Goal: Browse casually: Explore the website without a specific task or goal

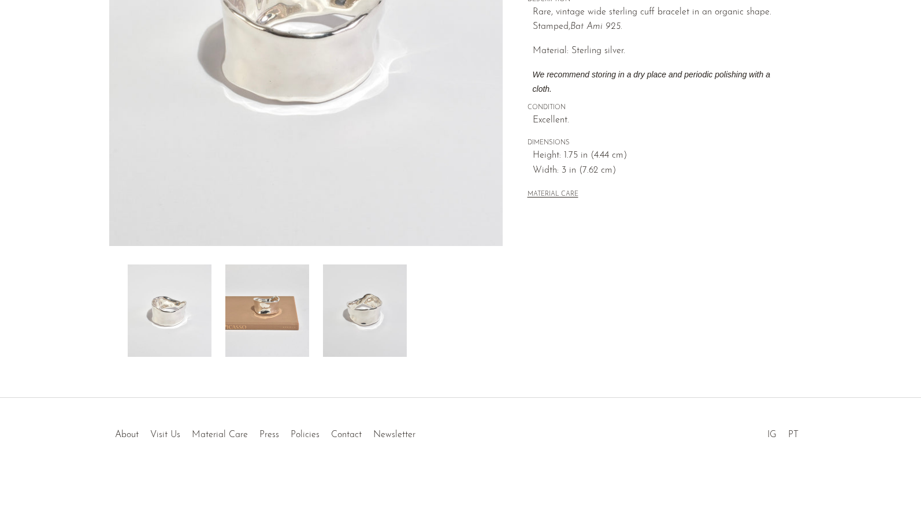
scroll to position [245, 0]
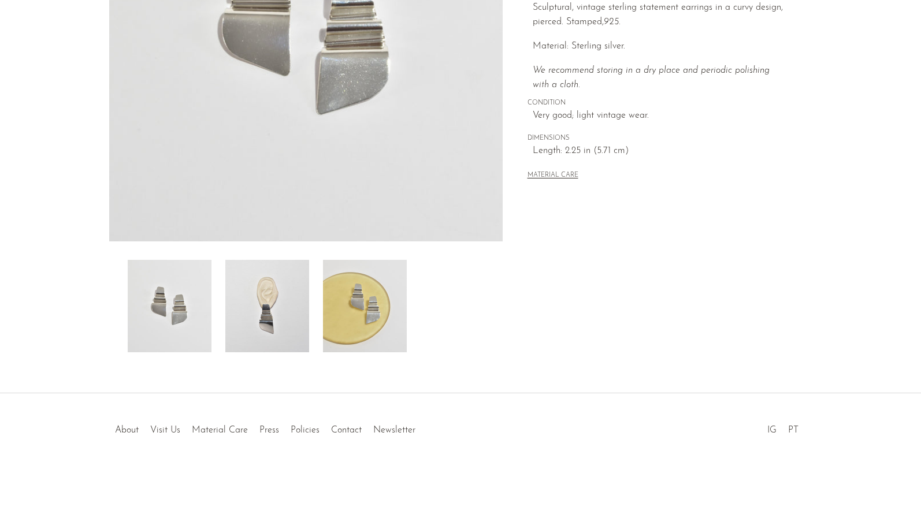
click at [265, 294] on img at bounding box center [267, 306] width 84 height 92
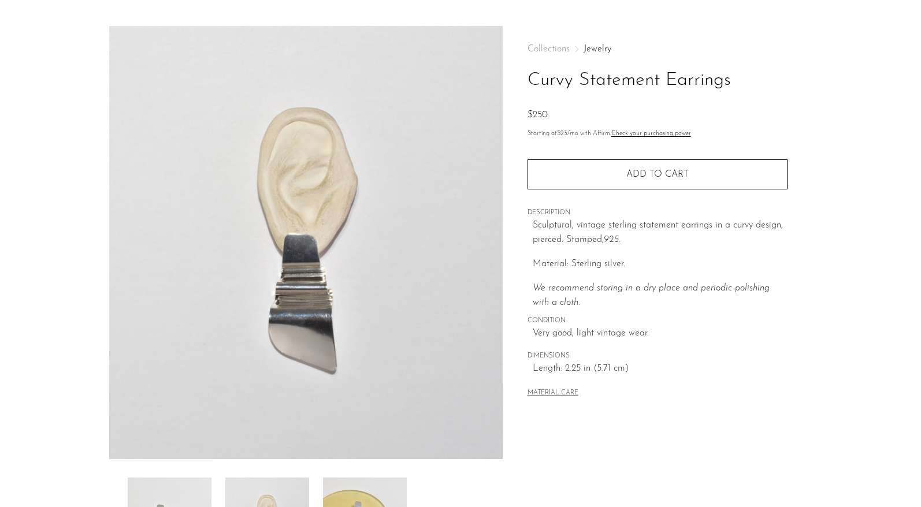
scroll to position [14, 0]
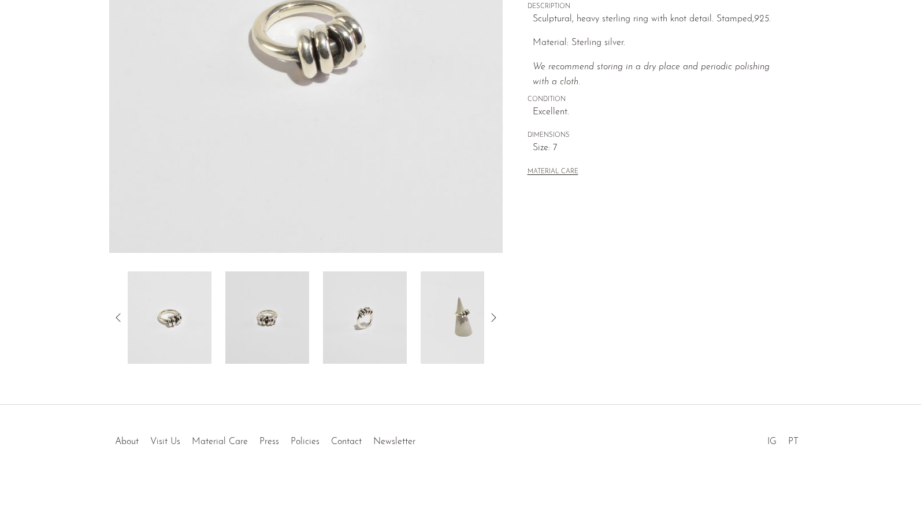
scroll to position [245, 0]
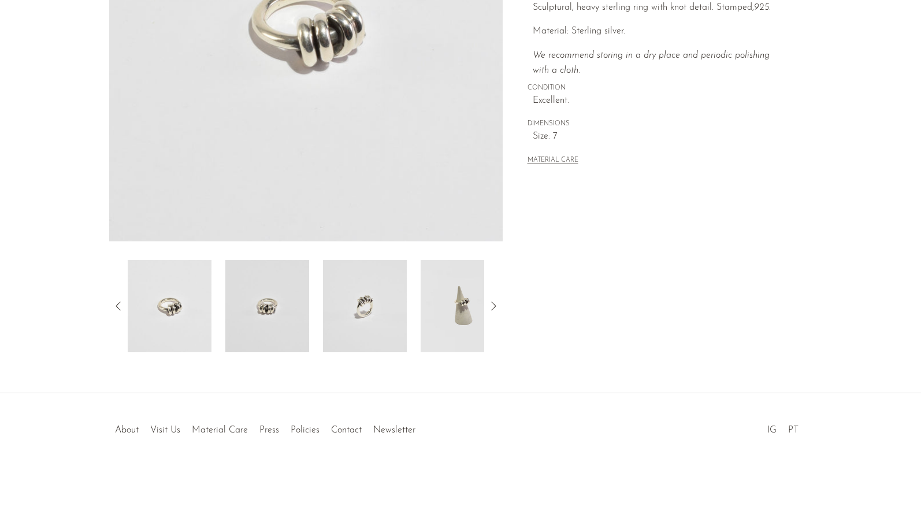
click at [362, 292] on img at bounding box center [365, 306] width 84 height 92
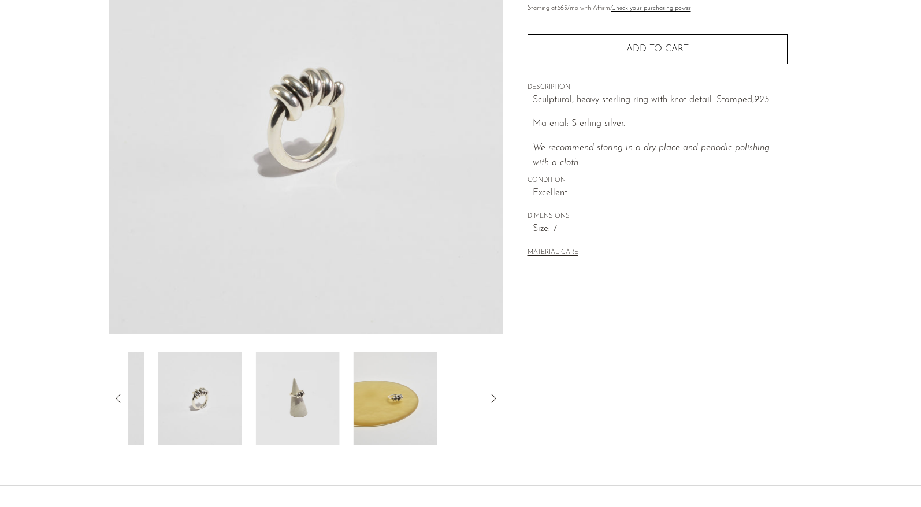
scroll to position [72, 0]
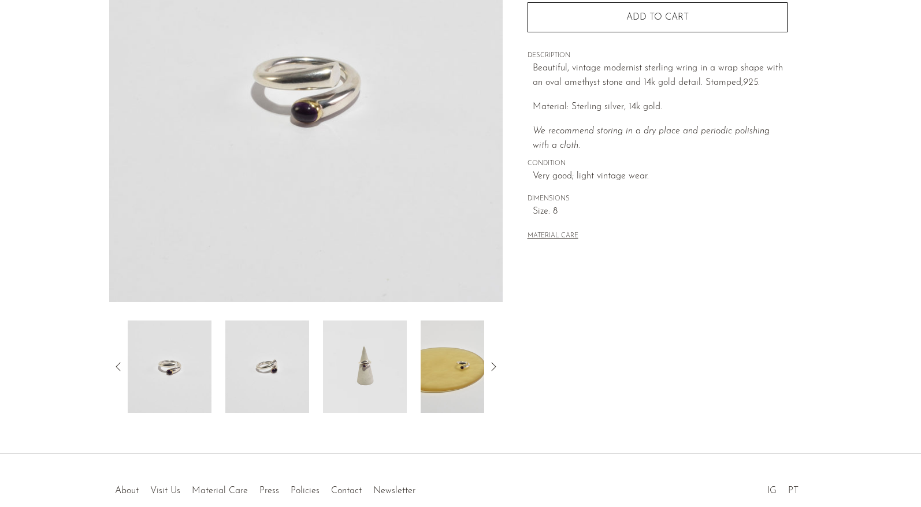
scroll to position [245, 0]
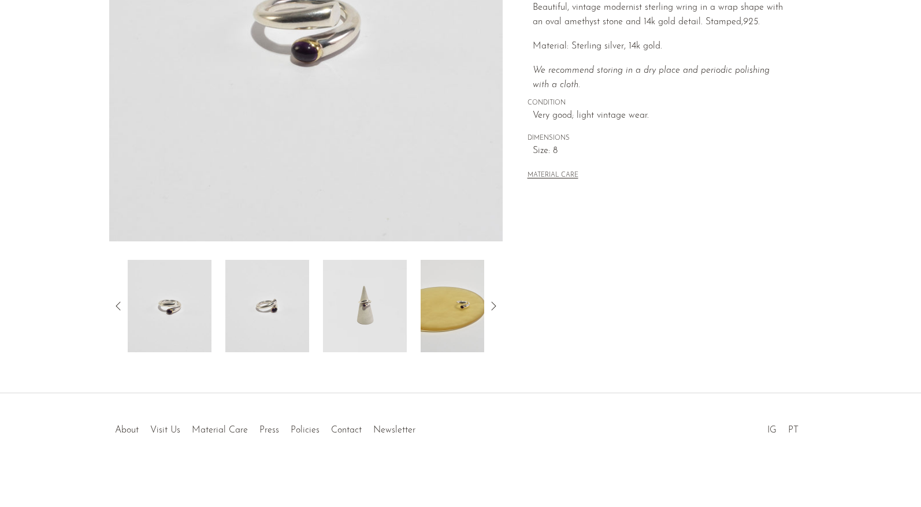
click at [457, 340] on img at bounding box center [463, 306] width 84 height 92
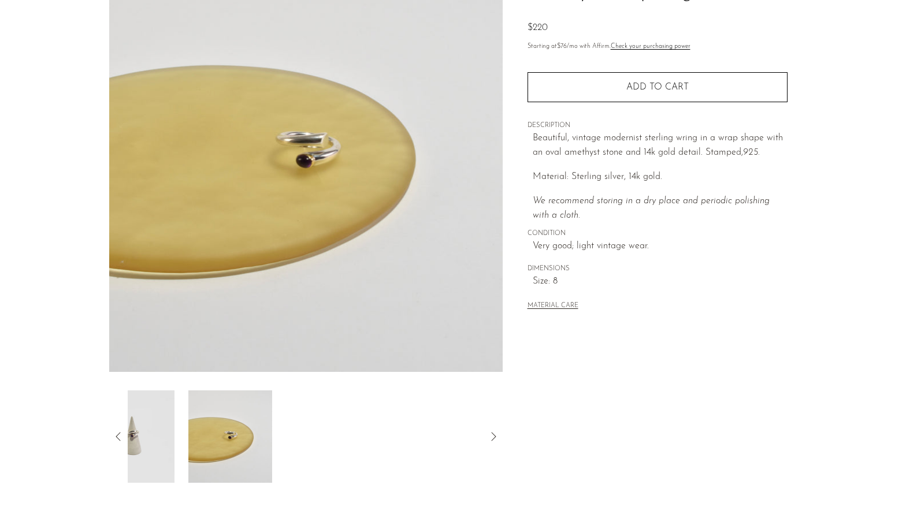
scroll to position [72, 0]
